Goal: Information Seeking & Learning: Learn about a topic

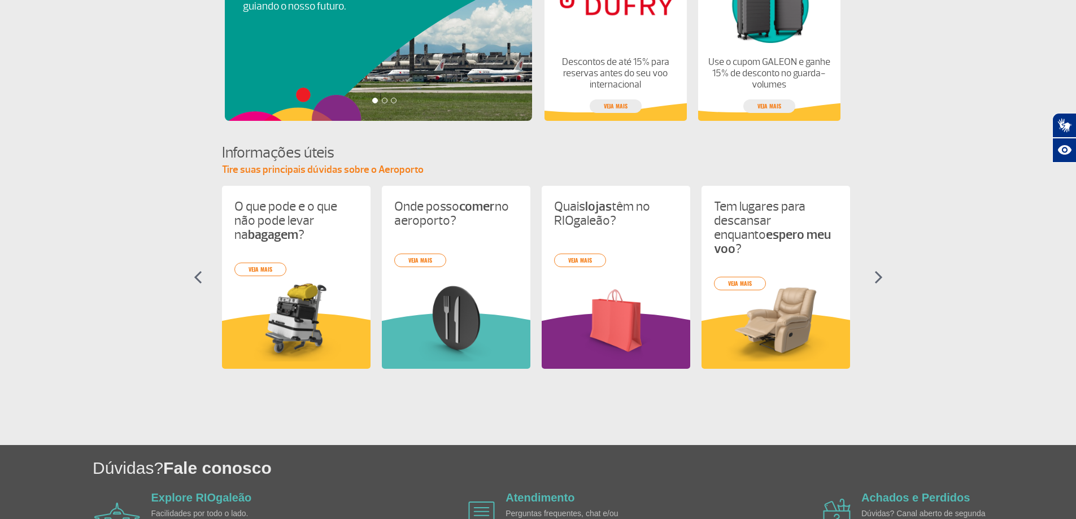
scroll to position [395, 0]
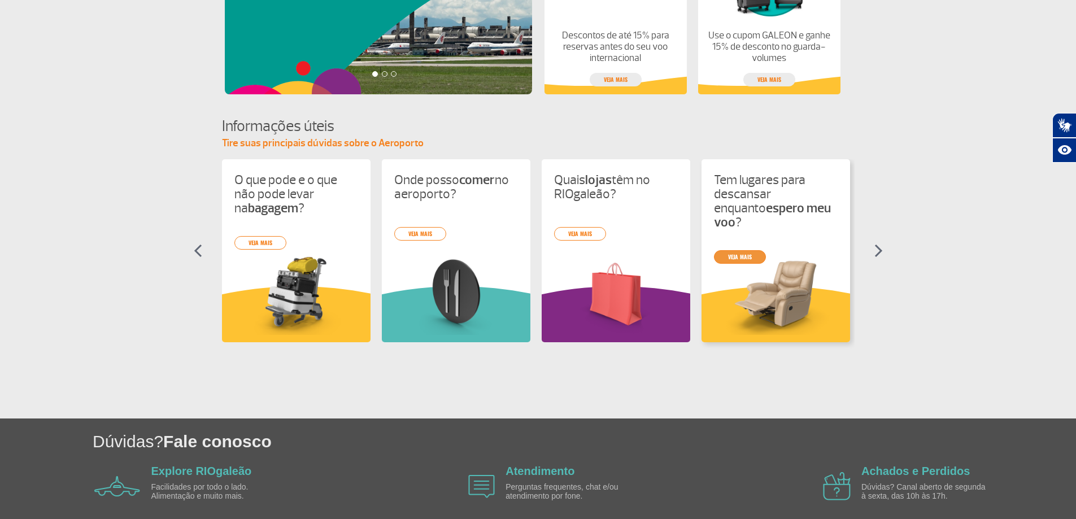
click at [745, 250] on link "veja mais" at bounding box center [740, 257] width 52 height 14
click at [263, 198] on p "O que pode e o que não pode levar na bagagem ?" at bounding box center [296, 194] width 124 height 42
click at [263, 243] on link "veja mais" at bounding box center [260, 243] width 52 height 14
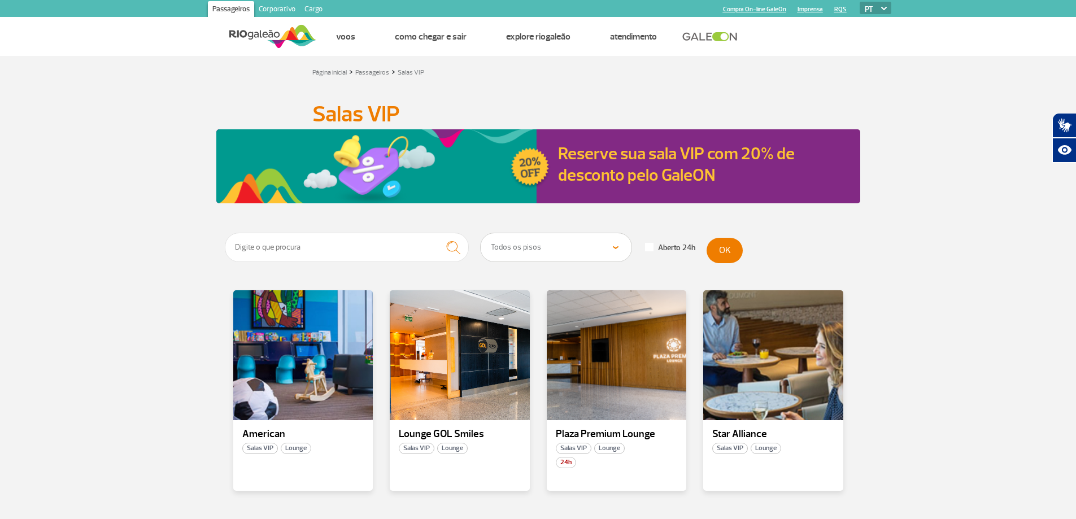
click at [584, 255] on select "Todos os pisos Área Pública (antes do Raio-X) Desembarque Área Pública Desembar…" at bounding box center [556, 247] width 151 height 28
select select "78"
click at [481, 233] on select "Todos os pisos Área Pública (antes do Raio-X) Desembarque Área Pública Desembar…" at bounding box center [556, 247] width 151 height 28
click at [724, 255] on button "OK" at bounding box center [725, 250] width 36 height 25
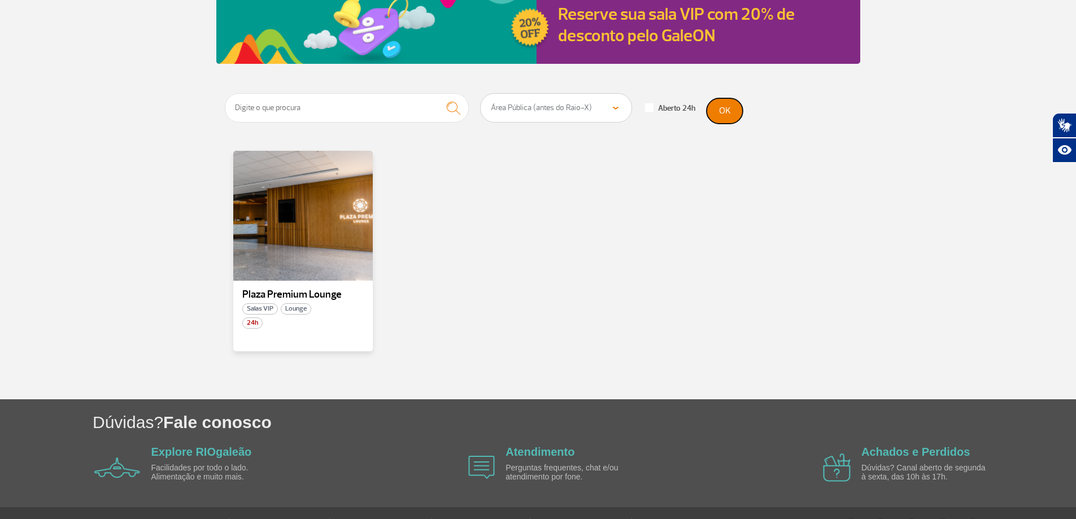
scroll to position [169, 0]
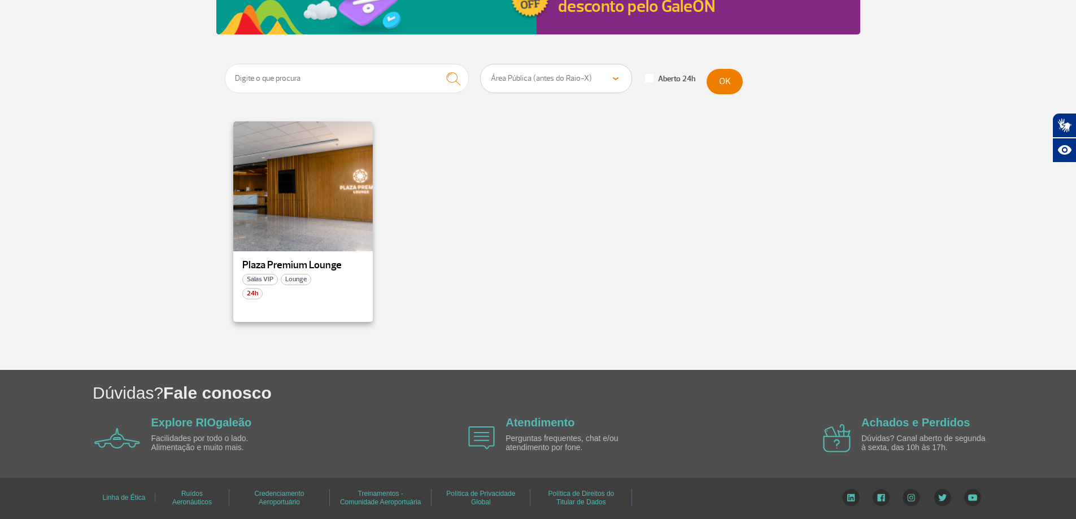
click at [302, 268] on p "Plaza Premium Lounge" at bounding box center [303, 265] width 122 height 11
